Goal: Information Seeking & Learning: Learn about a topic

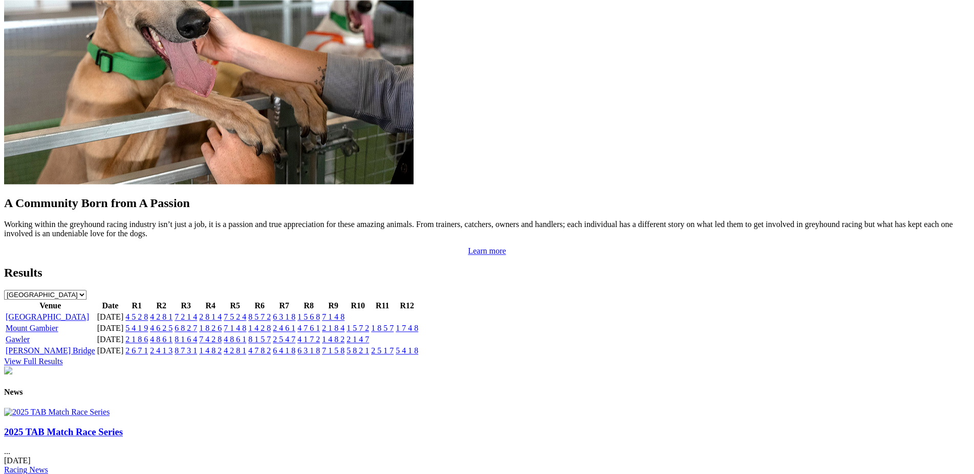
scroll to position [1033, 0]
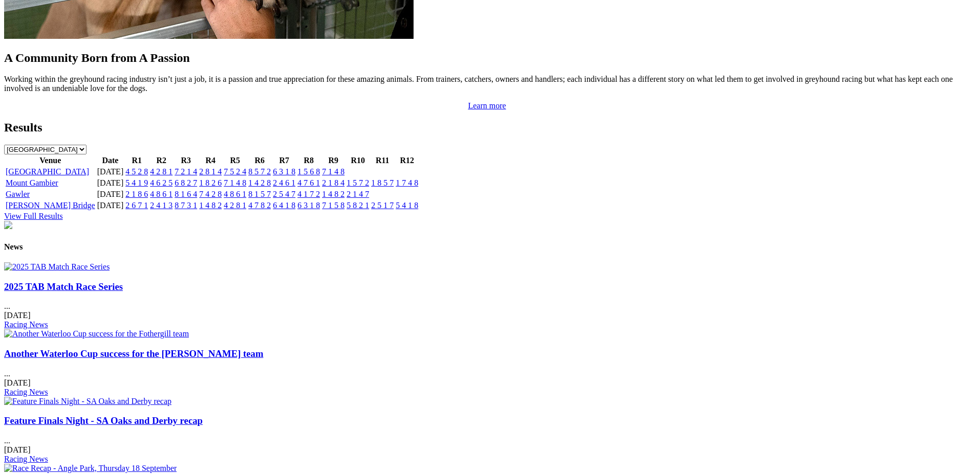
click at [123, 292] on link "2025 TAB Match Race Series" at bounding box center [63, 286] width 119 height 11
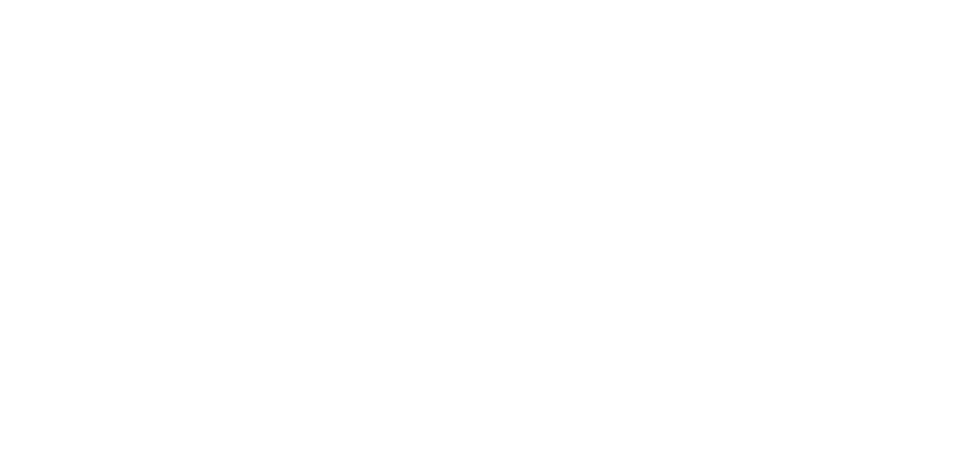
scroll to position [587, 0]
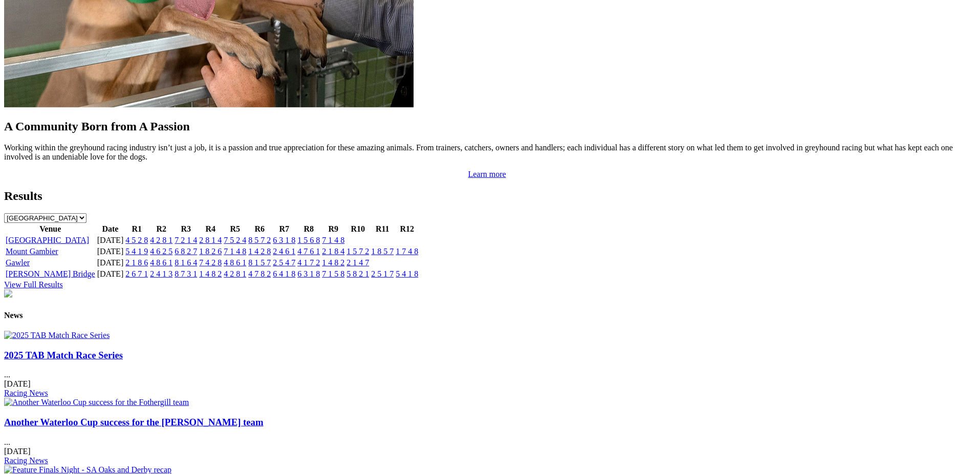
scroll to position [959, 0]
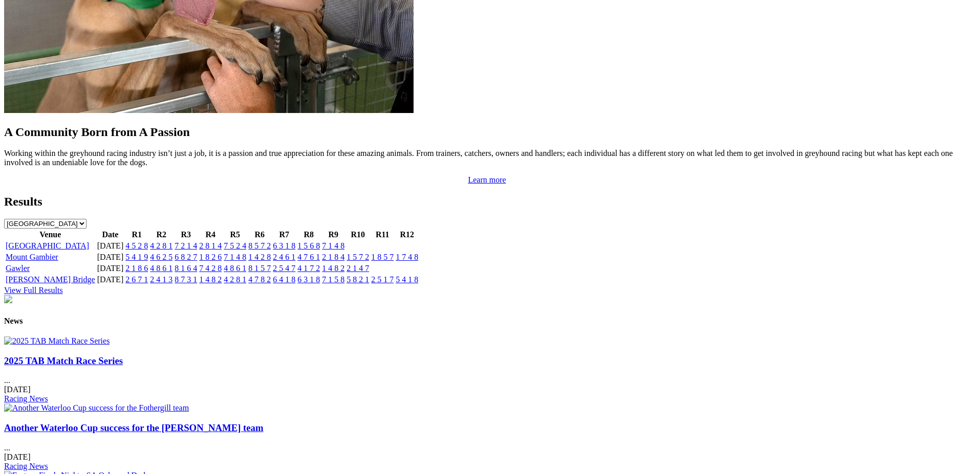
click at [109, 346] on img at bounding box center [56, 341] width 105 height 9
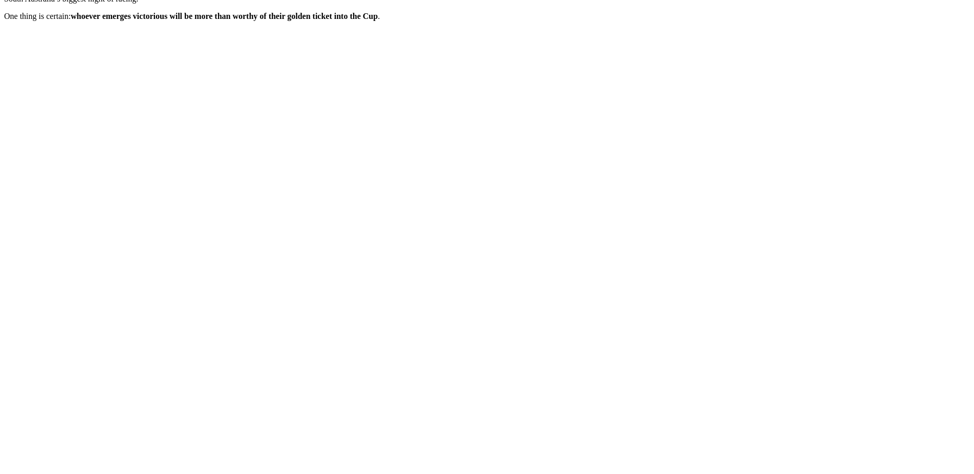
scroll to position [543, 0]
